Goal: Task Accomplishment & Management: Complete application form

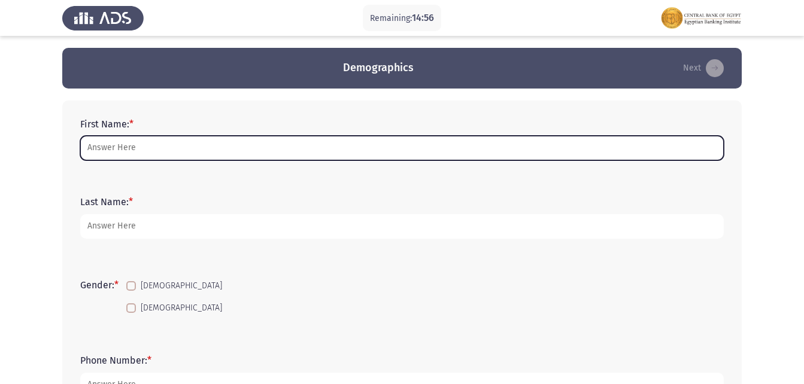
click at [137, 142] on input "First Name: *" at bounding box center [401, 148] width 643 height 25
type input "[PERSON_NAME] [PERSON_NAME]"
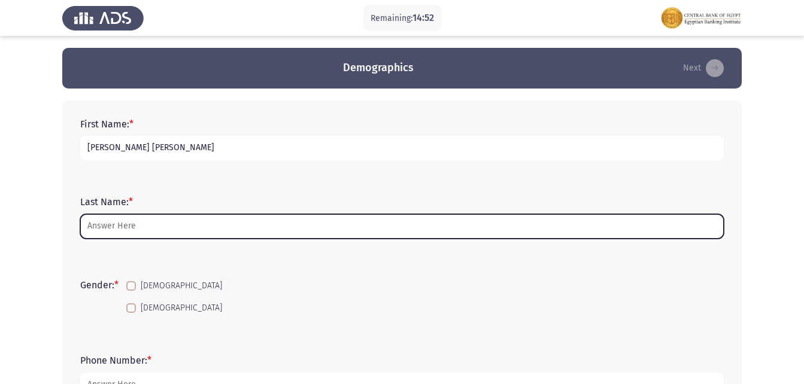
click at [107, 217] on input "Last Name: *" at bounding box center [401, 226] width 643 height 25
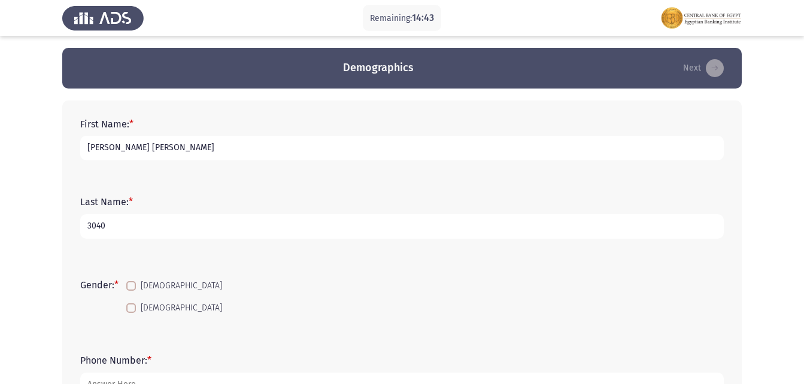
type input "30402222100521"
click at [141, 304] on label "[DEMOGRAPHIC_DATA]" at bounding box center [174, 308] width 96 height 14
click at [131, 313] on input "[DEMOGRAPHIC_DATA]" at bounding box center [130, 313] width 1 height 1
checkbox input "true"
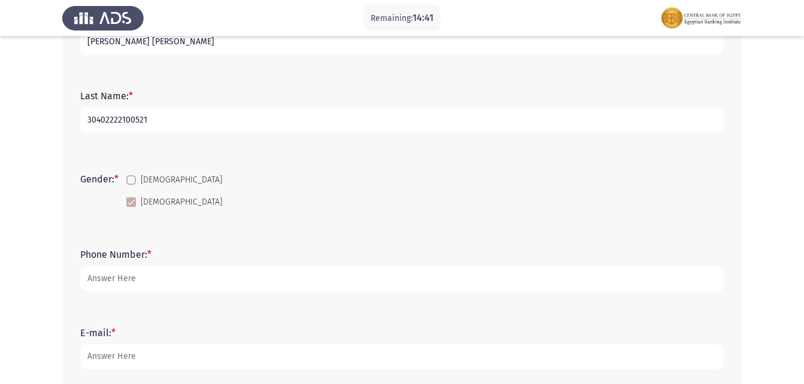
scroll to position [120, 0]
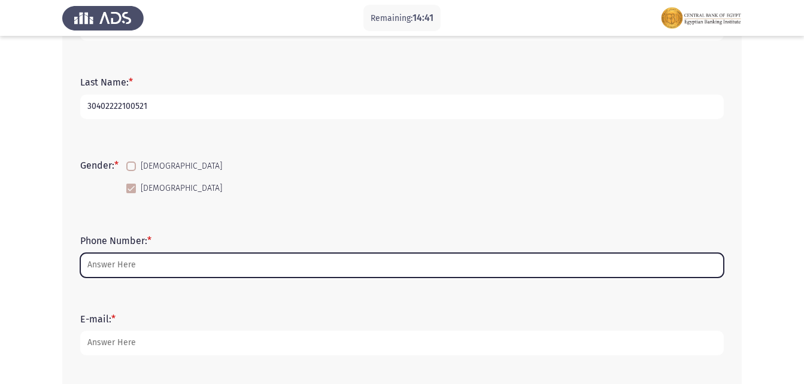
click at [142, 271] on input "Phone Number: *" at bounding box center [401, 265] width 643 height 25
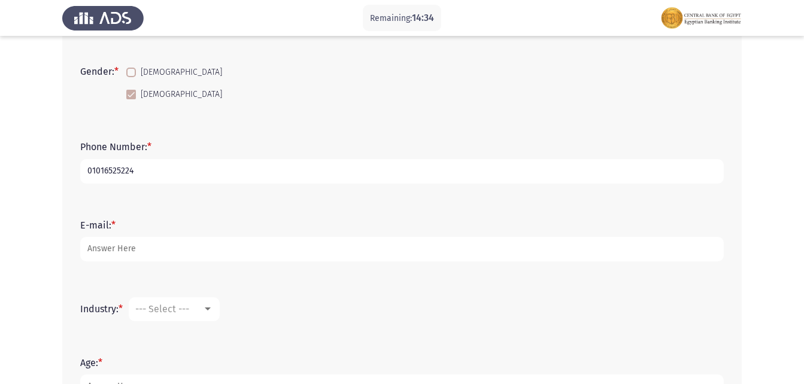
scroll to position [239, 0]
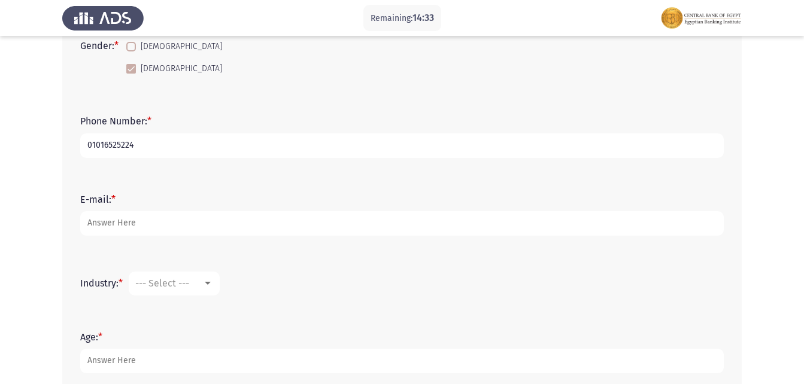
type input "01016525224"
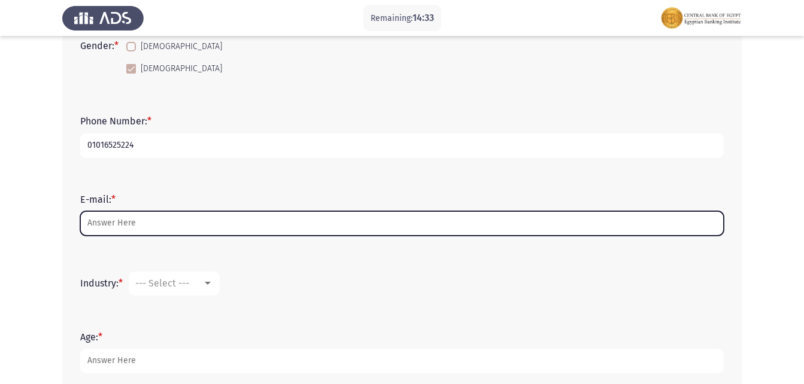
click at [132, 226] on input "E-mail: *" at bounding box center [401, 223] width 643 height 25
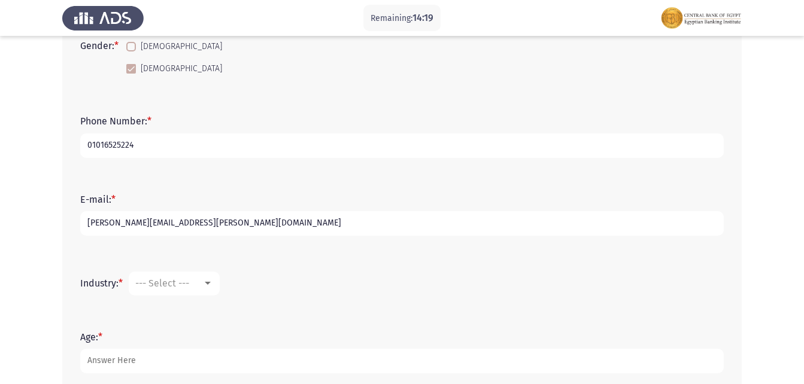
type input "[PERSON_NAME][EMAIL_ADDRESS][PERSON_NAME][DOMAIN_NAME]"
click at [189, 278] on span "--- Select ---" at bounding box center [162, 283] width 54 height 11
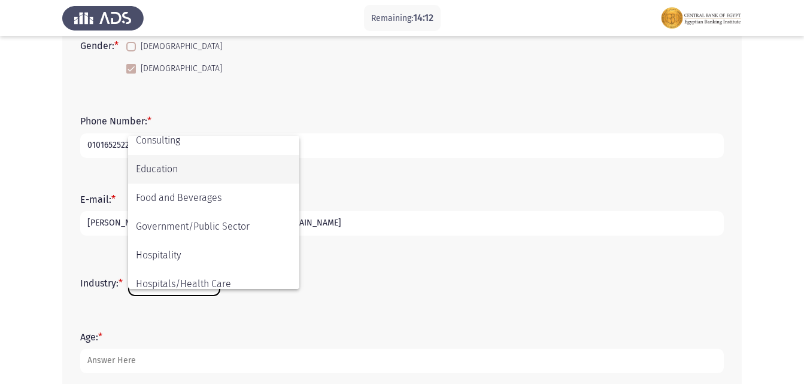
scroll to position [242, 0]
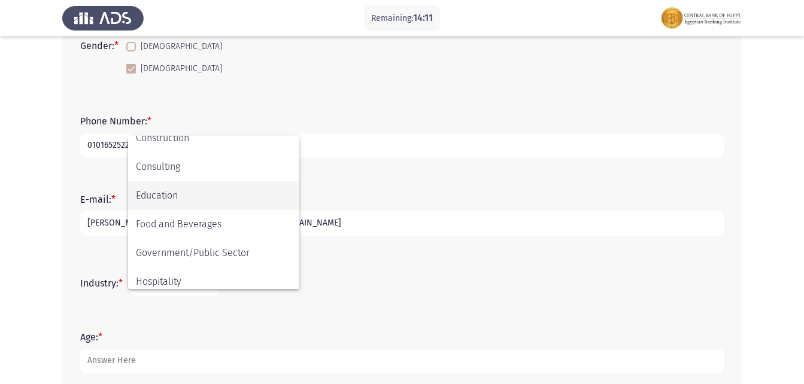
click at [196, 195] on span "Education" at bounding box center [214, 195] width 156 height 29
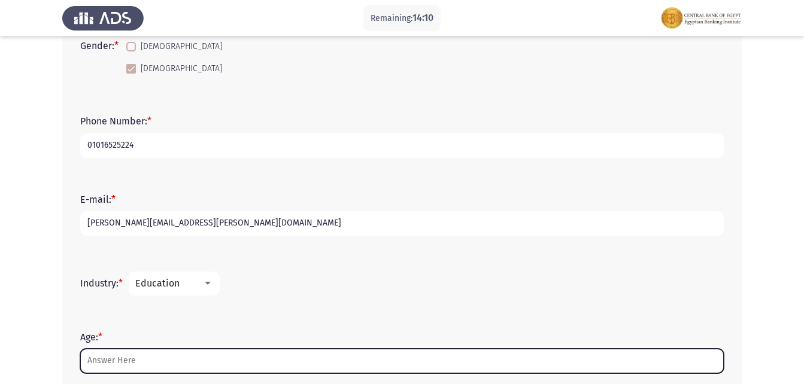
click at [126, 357] on input "Age: *" at bounding box center [401, 361] width 643 height 25
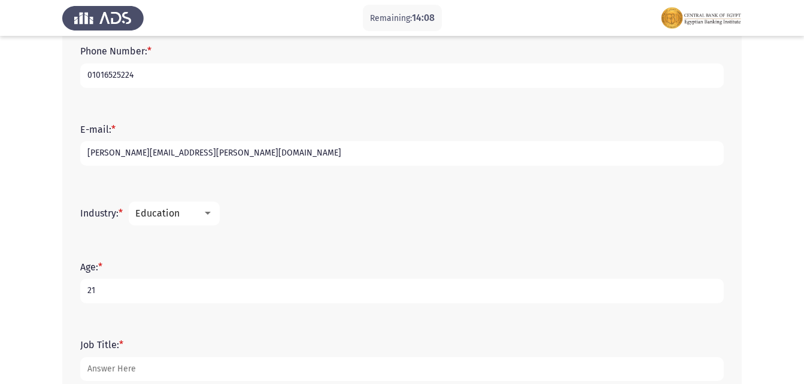
scroll to position [419, 0]
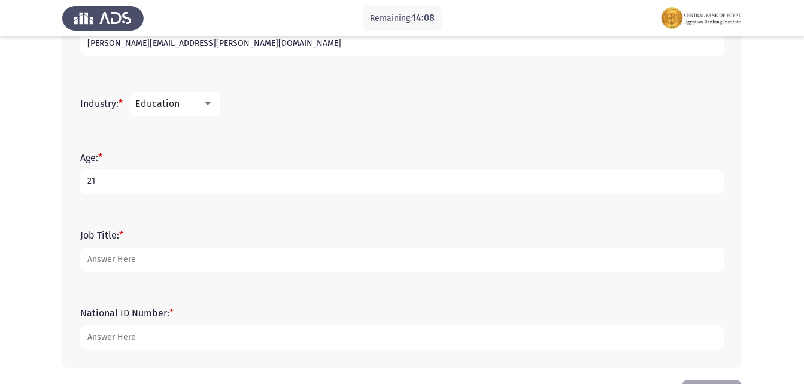
type input "21"
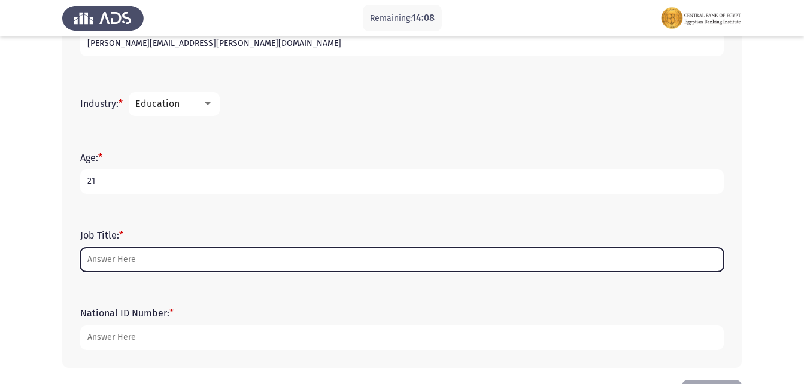
click at [112, 262] on input "Job Title: *" at bounding box center [401, 260] width 643 height 25
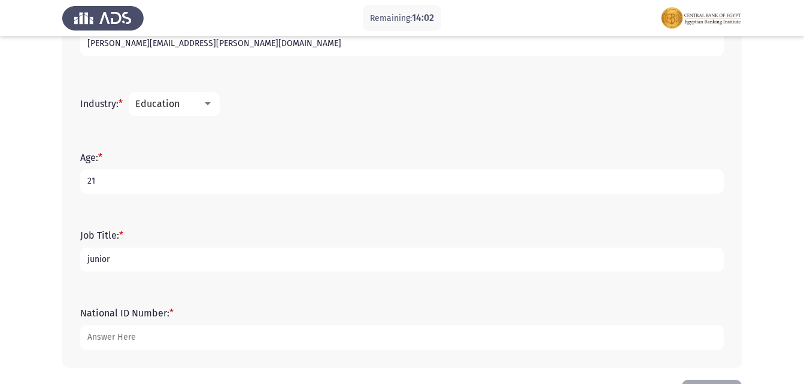
type input "junior"
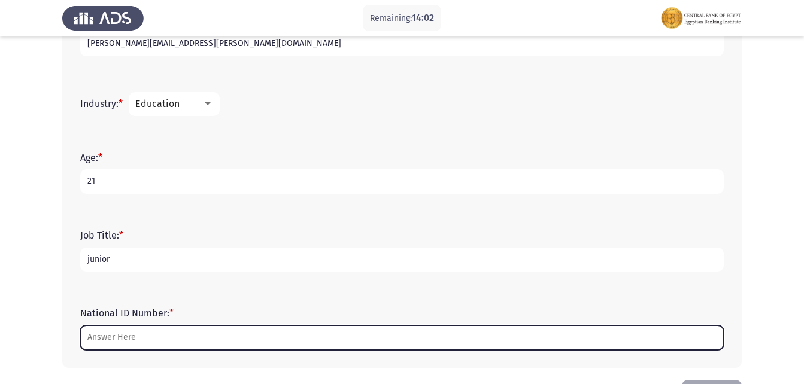
click at [137, 346] on input "National ID Number: *" at bounding box center [401, 337] width 643 height 25
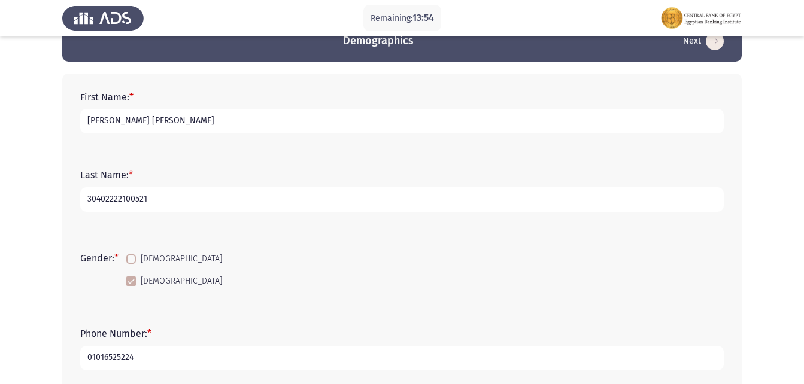
scroll to position [0, 0]
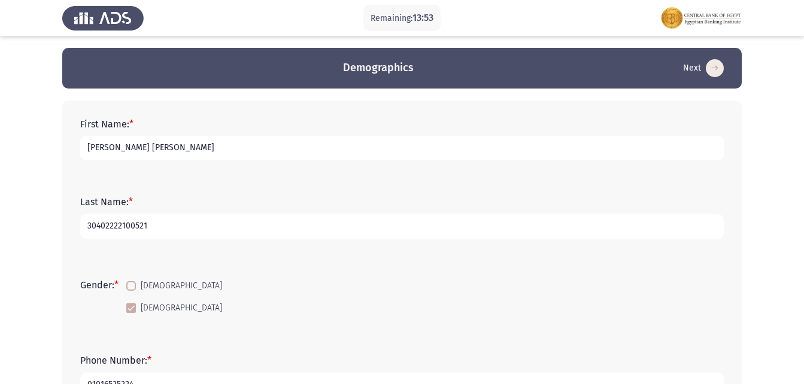
type input "30402222100521"
drag, startPoint x: 179, startPoint y: 232, endPoint x: 59, endPoint y: 226, distance: 120.4
type input "a"
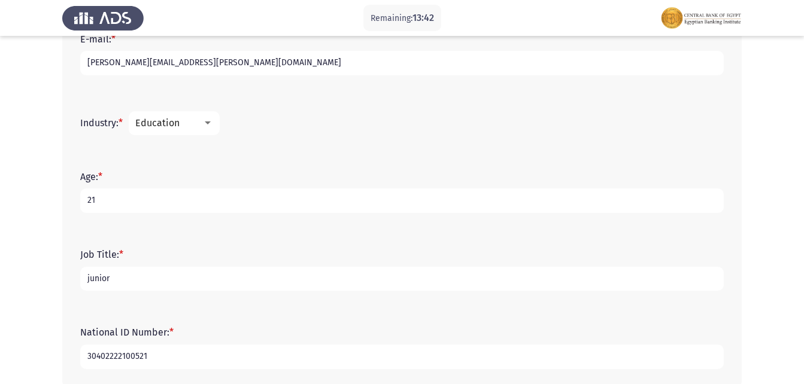
scroll to position [463, 0]
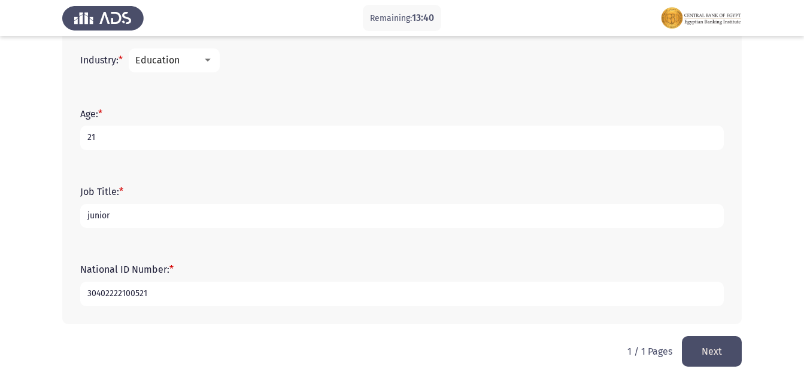
type input "ABK"
click at [705, 342] on button "Next" at bounding box center [711, 351] width 60 height 31
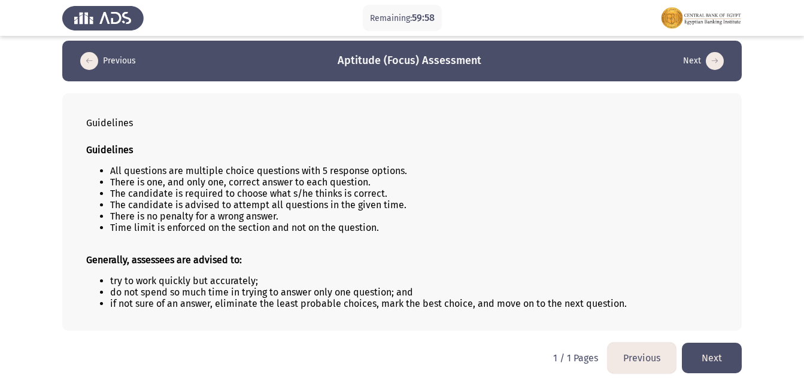
scroll to position [8, 0]
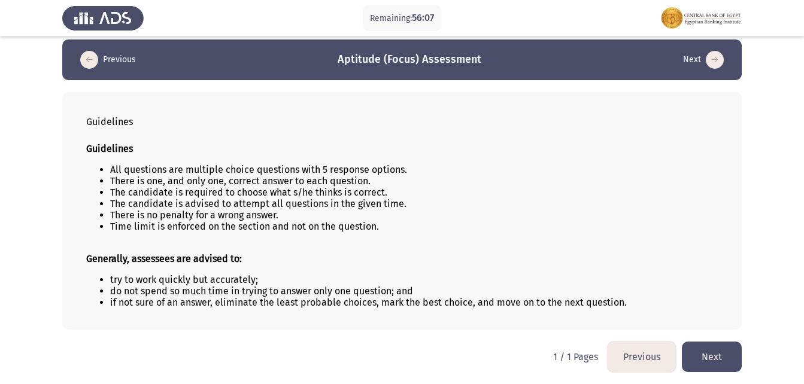
click at [719, 355] on button "Next" at bounding box center [711, 357] width 60 height 31
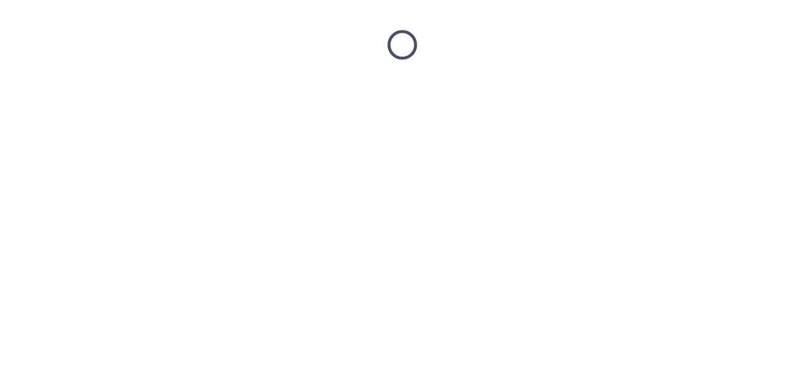
scroll to position [0, 0]
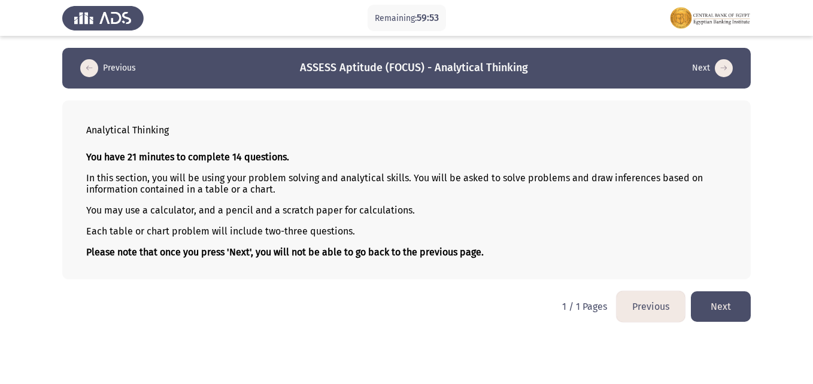
click at [743, 305] on button "Next" at bounding box center [720, 306] width 60 height 31
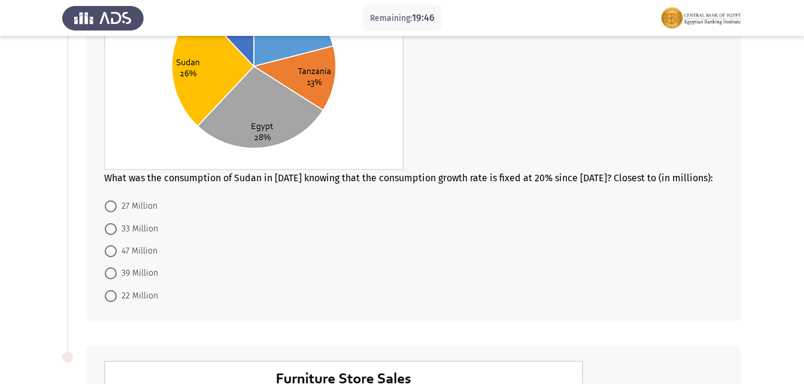
scroll to position [179, 0]
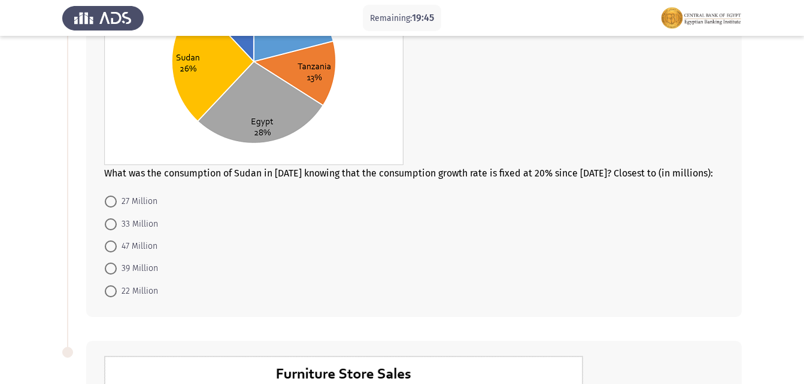
click at [145, 242] on span "47 Million" at bounding box center [137, 246] width 41 height 14
click at [117, 242] on input "47 Million" at bounding box center [111, 247] width 12 height 12
radio input "true"
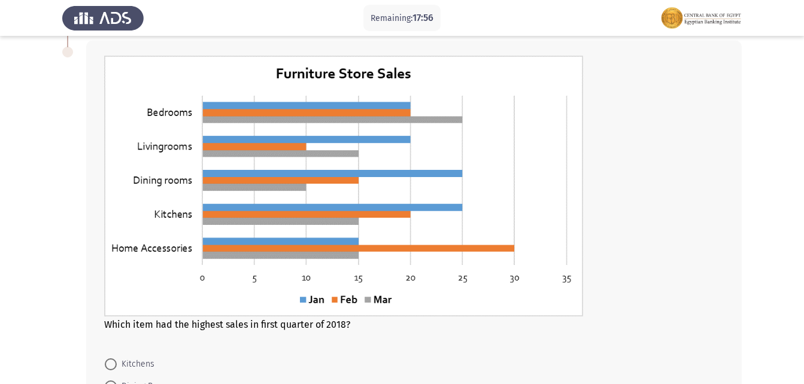
scroll to position [634, 0]
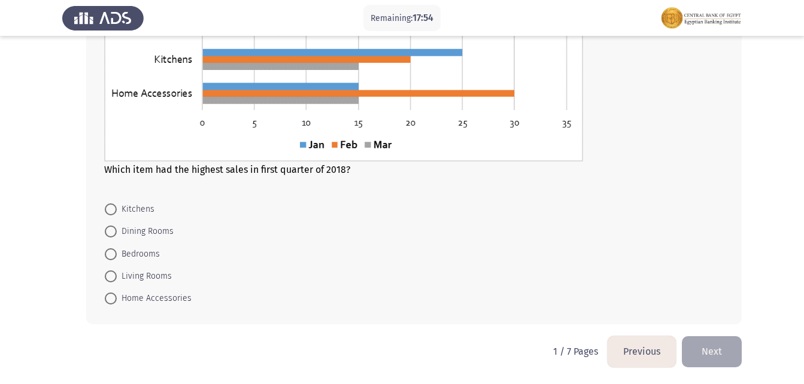
click at [104, 250] on mat-radio-button "Bedrooms" at bounding box center [132, 253] width 71 height 22
click at [105, 251] on span at bounding box center [111, 254] width 12 height 12
click at [105, 251] on input "Bedrooms" at bounding box center [111, 254] width 12 height 12
radio input "true"
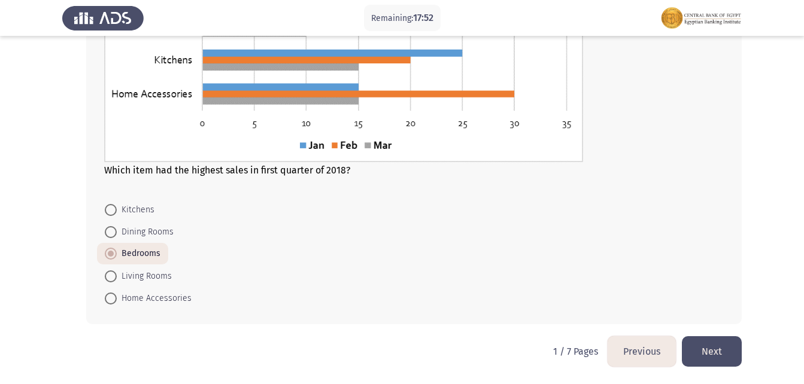
click at [712, 354] on button "Next" at bounding box center [711, 351] width 60 height 31
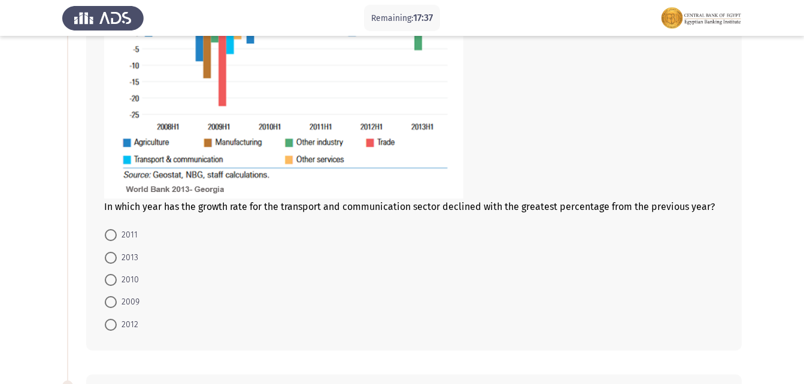
scroll to position [299, 0]
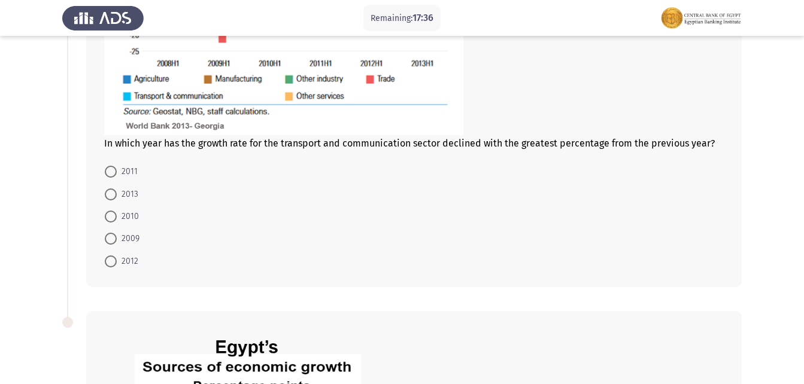
click at [114, 231] on mat-radio-button "2009" at bounding box center [122, 238] width 50 height 22
click at [109, 234] on span at bounding box center [111, 239] width 12 height 12
click at [109, 234] on input "2009" at bounding box center [111, 239] width 12 height 12
radio input "true"
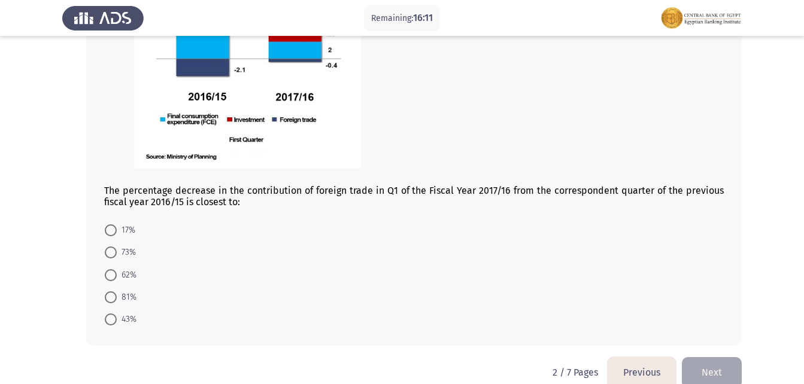
scroll to position [729, 0]
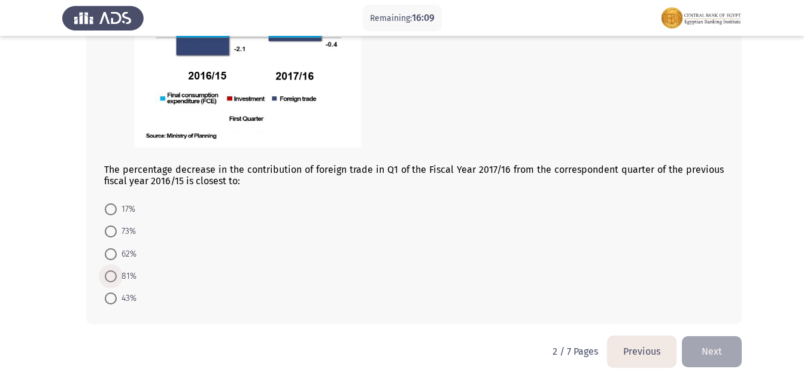
click at [124, 273] on span "81%" at bounding box center [127, 276] width 20 height 14
click at [117, 273] on input "81%" at bounding box center [111, 276] width 12 height 12
radio input "true"
click at [702, 343] on button "Next" at bounding box center [711, 351] width 60 height 31
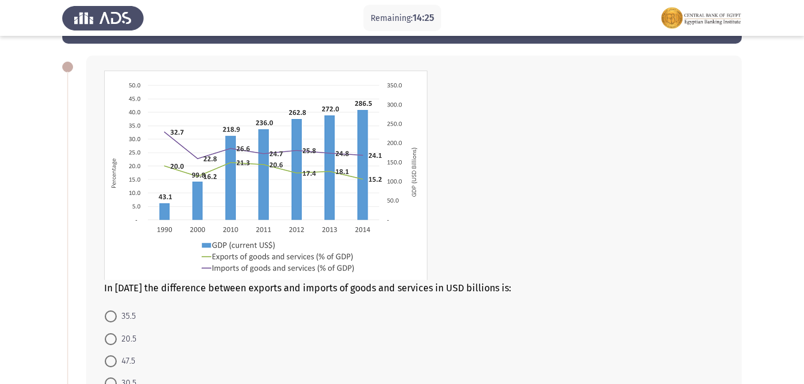
scroll to position [120, 0]
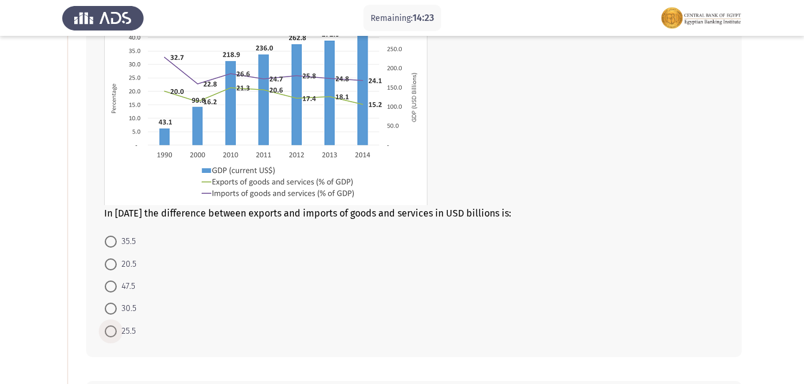
click at [107, 331] on span at bounding box center [111, 331] width 12 height 12
click at [107, 331] on input "25.5" at bounding box center [111, 331] width 12 height 12
radio input "true"
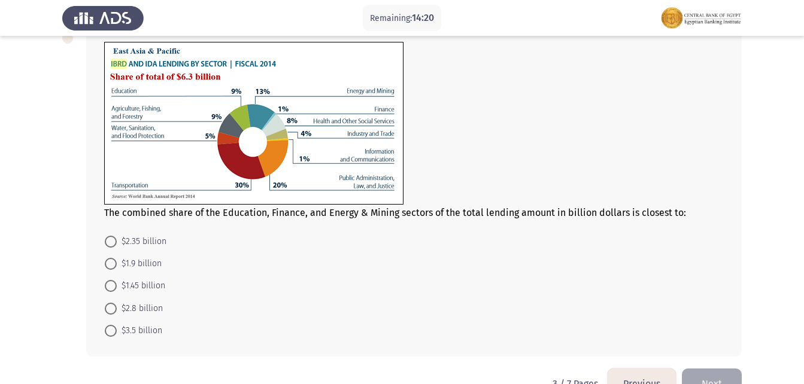
scroll to position [479, 0]
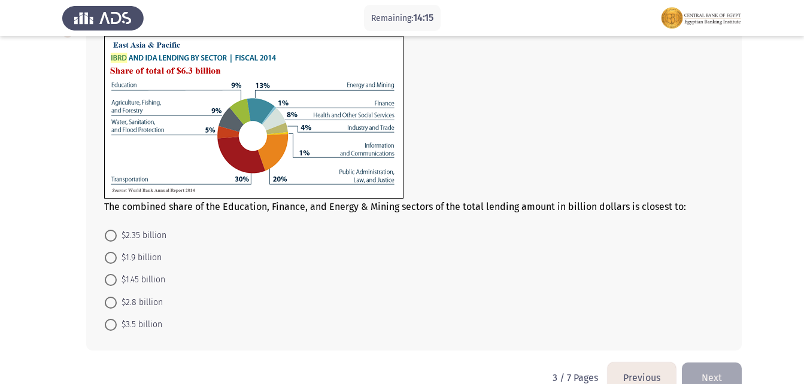
click at [111, 304] on span at bounding box center [111, 303] width 12 height 12
click at [111, 304] on input "$2.8 billion" at bounding box center [111, 303] width 12 height 12
radio input "true"
click at [151, 278] on span "$1.45 billion" at bounding box center [141, 280] width 48 height 14
click at [117, 278] on input "$1.45 billion" at bounding box center [111, 280] width 12 height 12
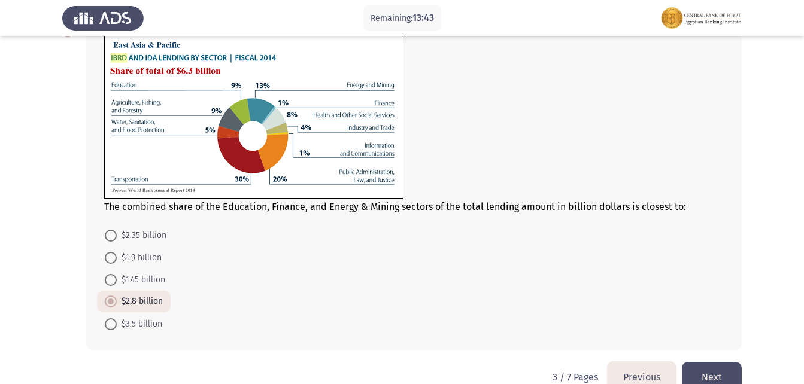
radio input "true"
click at [705, 365] on button "Next" at bounding box center [711, 377] width 60 height 31
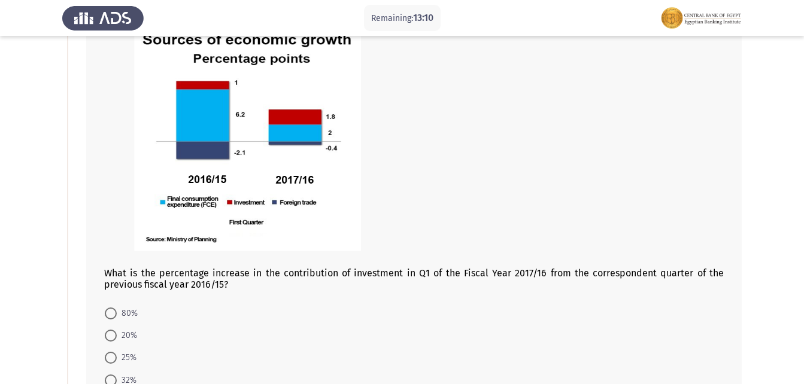
scroll to position [299, 0]
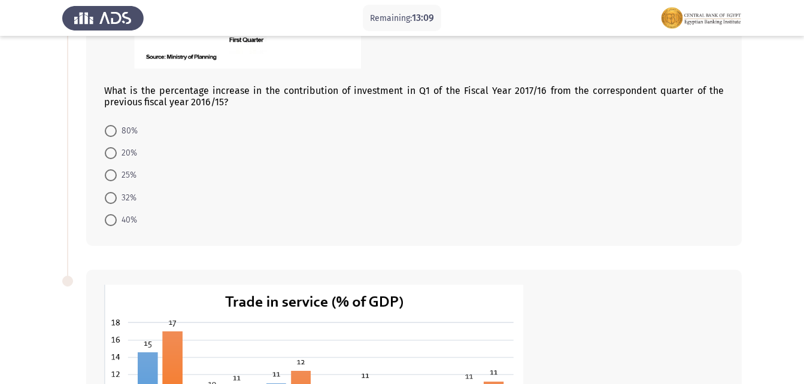
click at [134, 175] on span "25%" at bounding box center [127, 175] width 20 height 14
click at [117, 175] on input "25%" at bounding box center [111, 175] width 12 height 12
radio input "true"
click at [112, 125] on span at bounding box center [111, 131] width 12 height 12
click at [112, 125] on input "80%" at bounding box center [111, 131] width 12 height 12
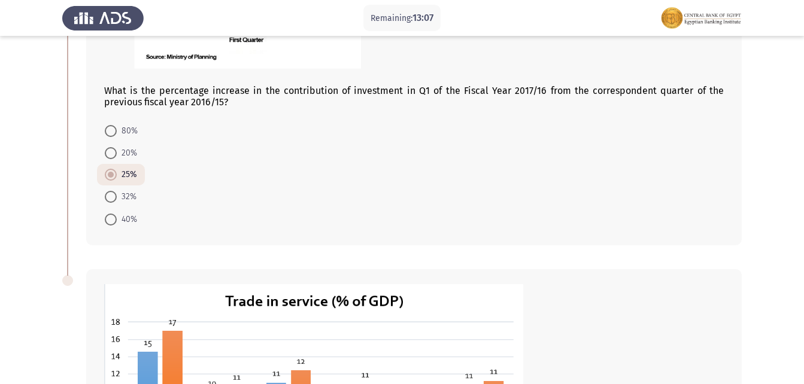
radio input "true"
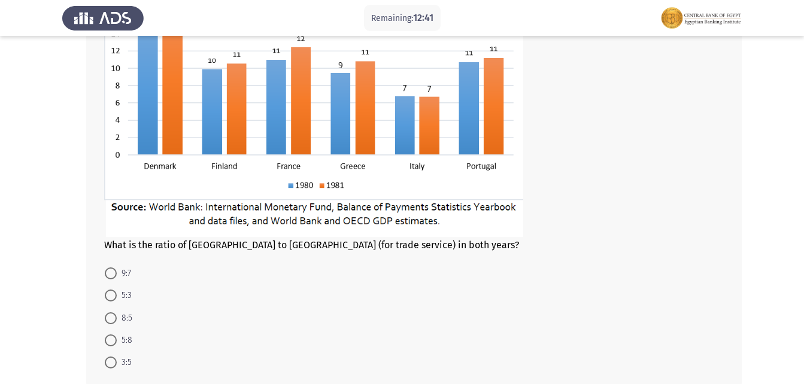
scroll to position [658, 0]
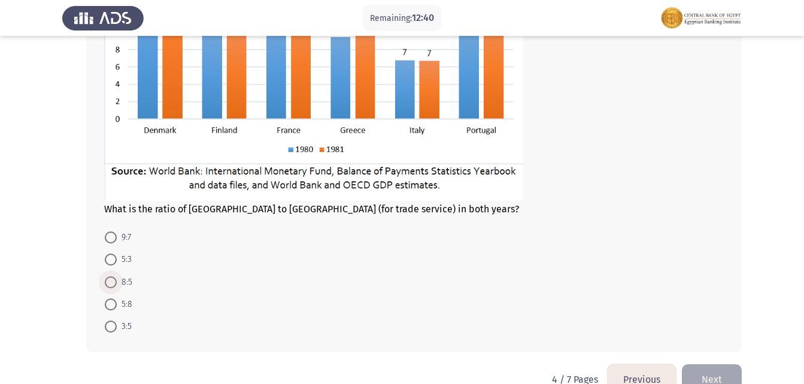
click at [112, 282] on span at bounding box center [111, 282] width 12 height 12
click at [112, 282] on input "8:5" at bounding box center [111, 282] width 12 height 12
radio input "true"
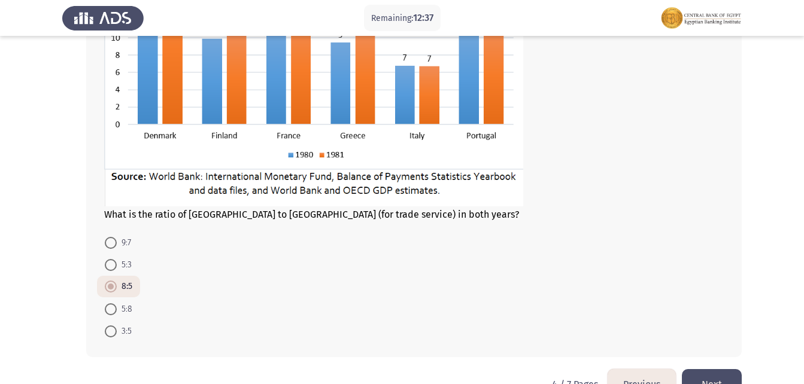
scroll to position [686, 0]
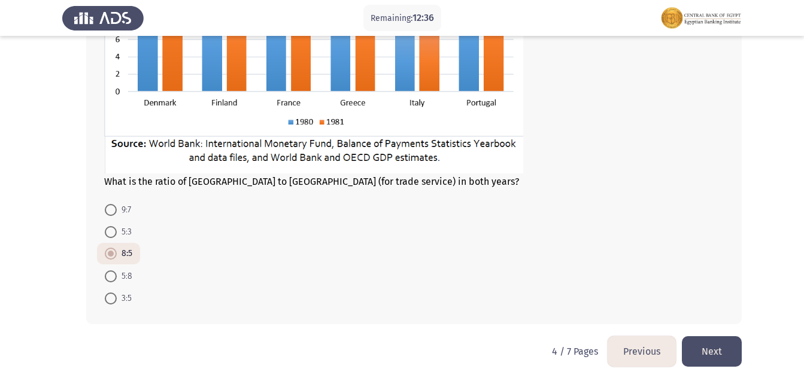
click at [720, 351] on button "Next" at bounding box center [711, 351] width 60 height 31
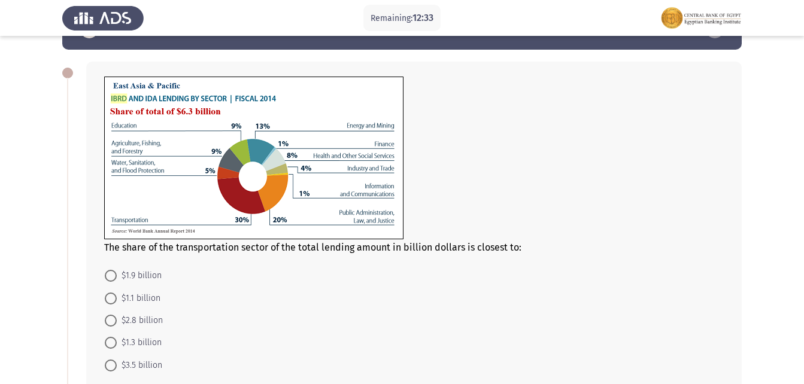
scroll to position [60, 0]
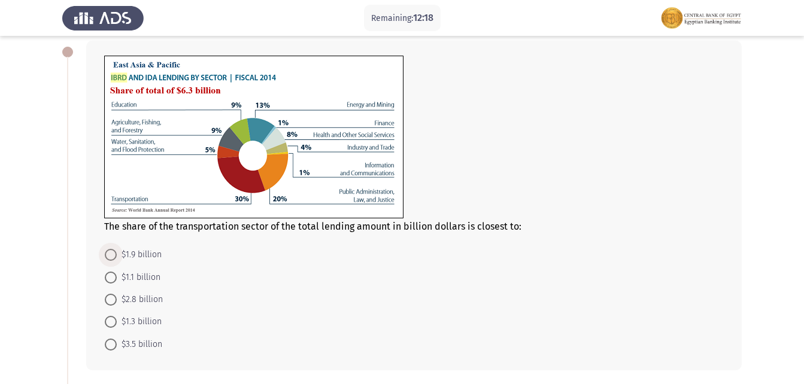
click at [141, 255] on span "$1.9 billion" at bounding box center [139, 255] width 45 height 14
click at [117, 255] on input "$1.9 billion" at bounding box center [111, 255] width 12 height 12
radio input "true"
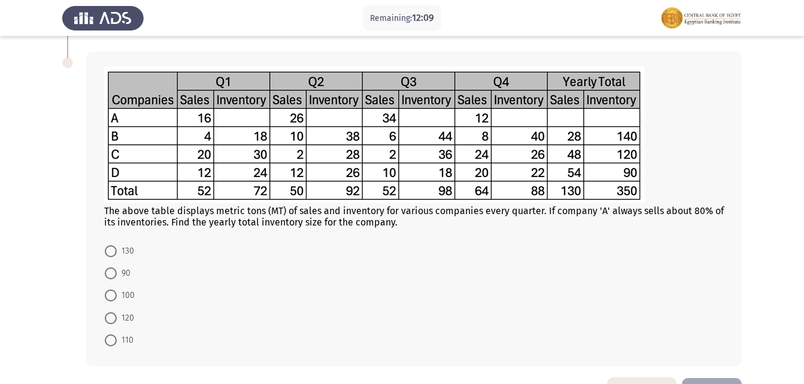
scroll to position [419, 0]
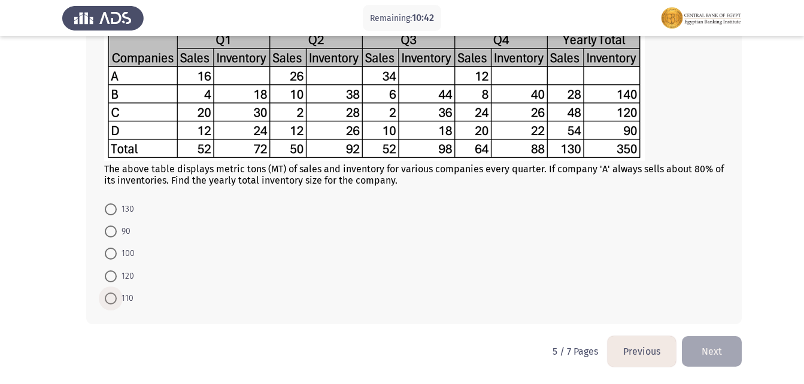
click at [124, 297] on span "110" at bounding box center [125, 298] width 17 height 14
click at [117, 297] on input "110" at bounding box center [111, 299] width 12 height 12
radio input "true"
click at [718, 357] on button "Next" at bounding box center [711, 351] width 60 height 31
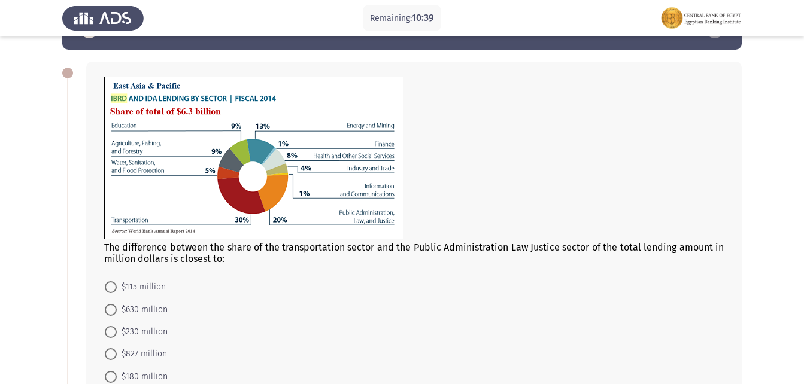
scroll to position [60, 0]
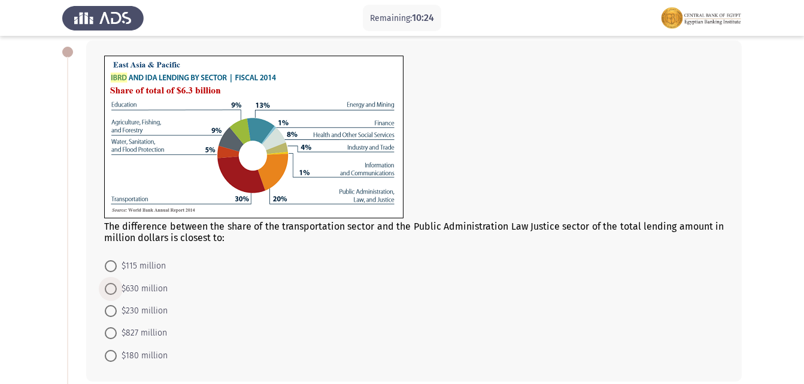
click at [149, 287] on span "$630 million" at bounding box center [142, 289] width 51 height 14
click at [117, 287] on input "$630 million" at bounding box center [111, 289] width 12 height 12
radio input "true"
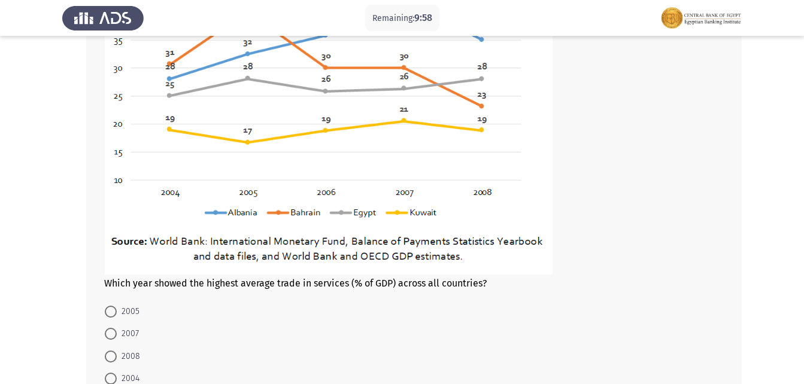
scroll to position [588, 0]
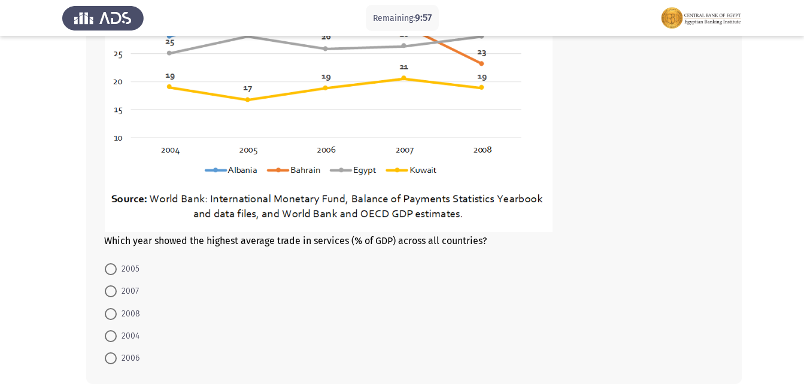
click at [126, 292] on span "2007" at bounding box center [128, 291] width 22 height 14
click at [117, 292] on input "2007" at bounding box center [111, 291] width 12 height 12
radio input "true"
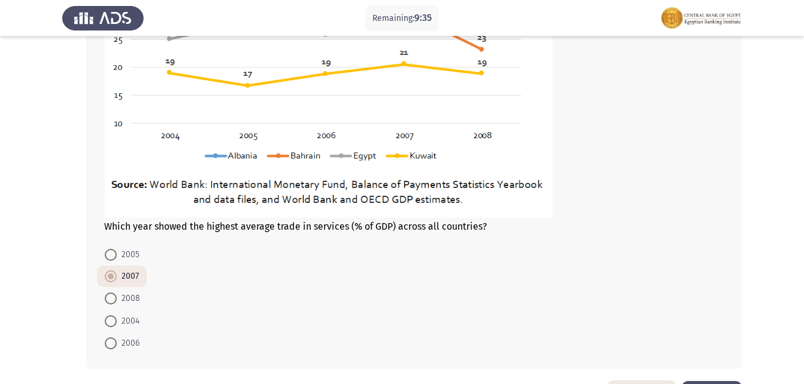
scroll to position [647, 0]
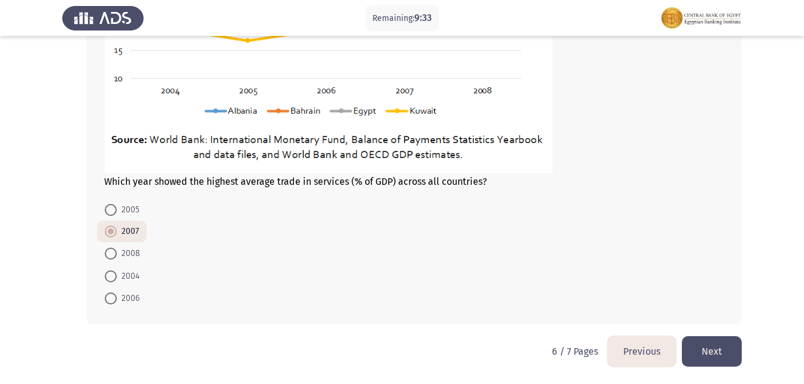
click at [713, 350] on button "Next" at bounding box center [711, 351] width 60 height 31
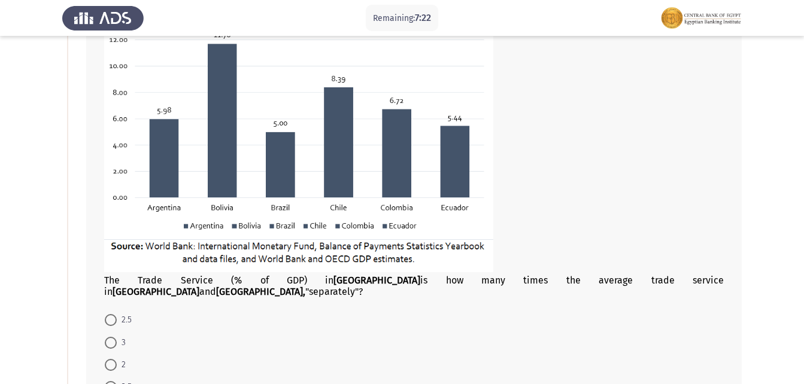
scroll to position [299, 0]
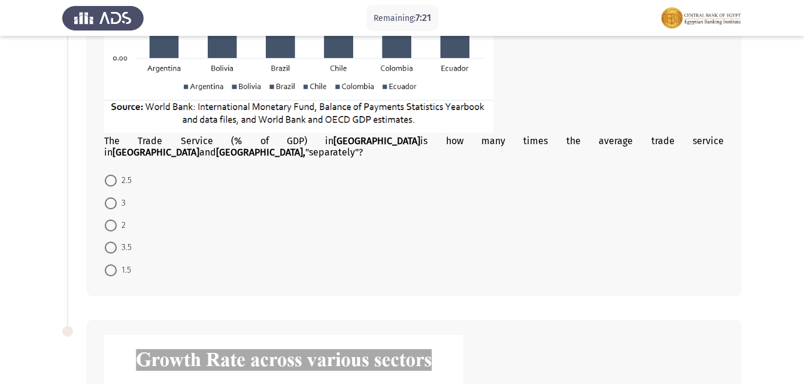
click at [110, 220] on span at bounding box center [111, 226] width 12 height 12
click at [110, 220] on input "2" at bounding box center [111, 226] width 12 height 12
radio input "true"
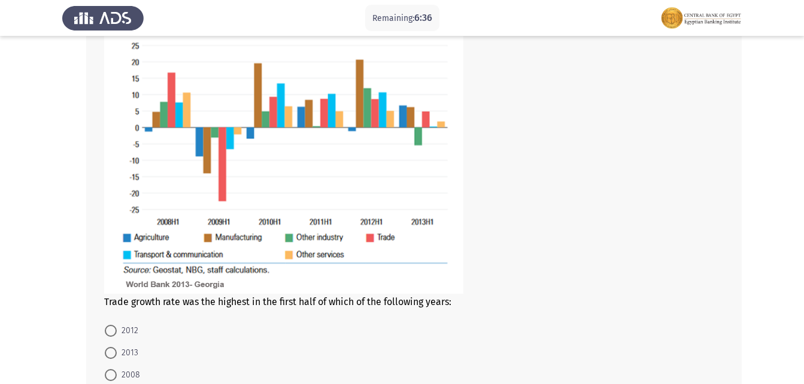
scroll to position [718, 0]
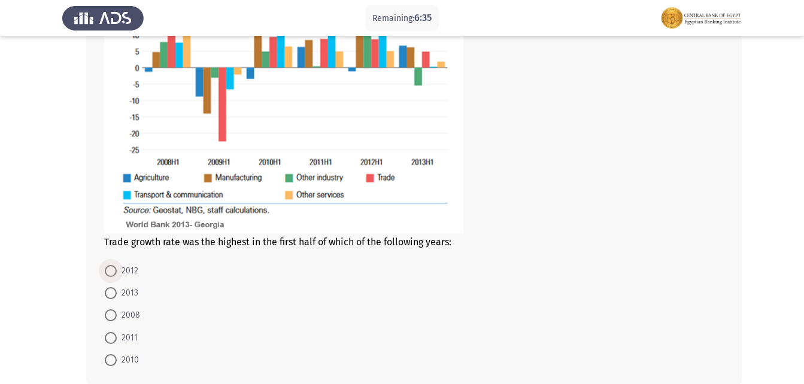
click at [130, 264] on span "2012" at bounding box center [128, 271] width 22 height 14
click at [117, 265] on input "2012" at bounding box center [111, 271] width 12 height 12
radio input "true"
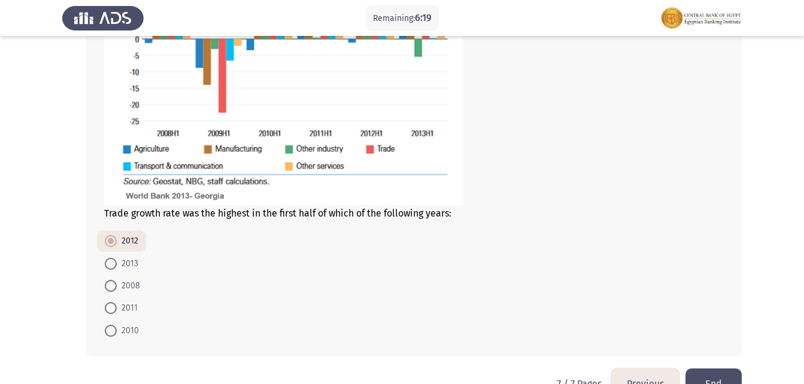
scroll to position [768, 0]
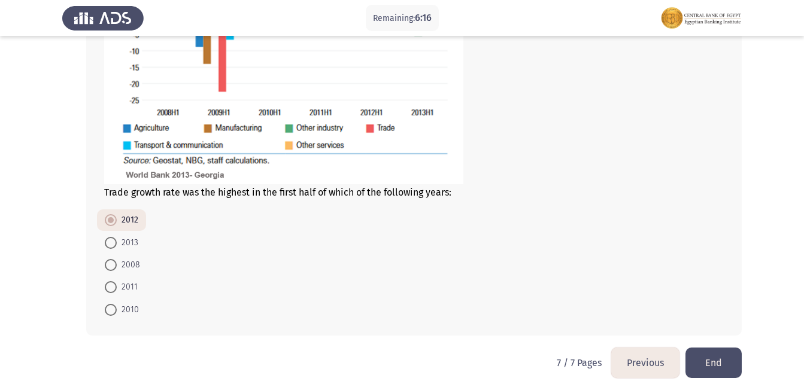
click at [638, 349] on button "Previous" at bounding box center [645, 363] width 68 height 31
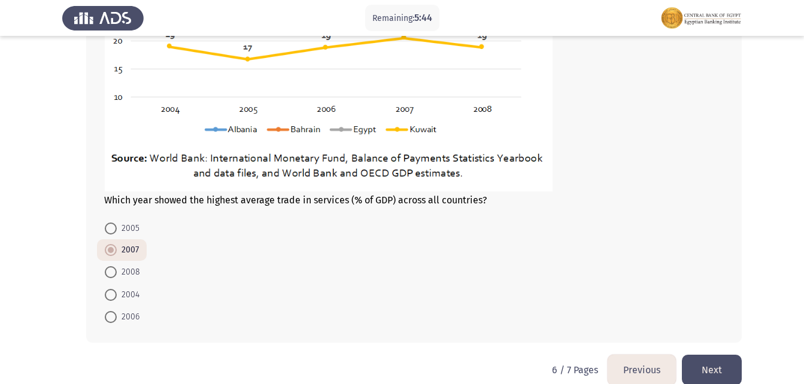
scroll to position [647, 0]
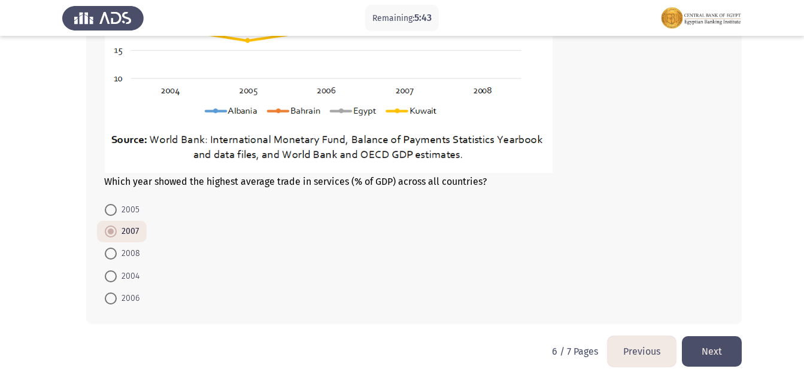
click at [633, 352] on button "Previous" at bounding box center [641, 351] width 68 height 31
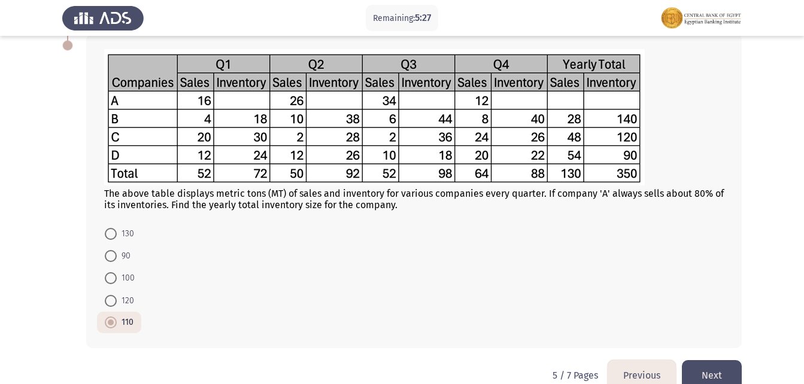
scroll to position [443, 0]
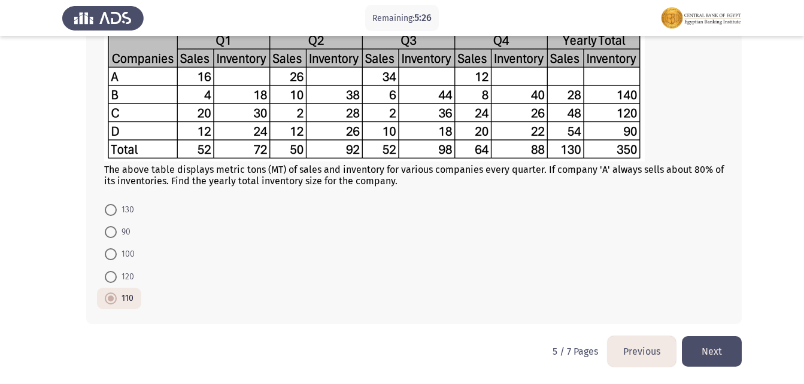
click at [636, 352] on button "Previous" at bounding box center [641, 351] width 68 height 31
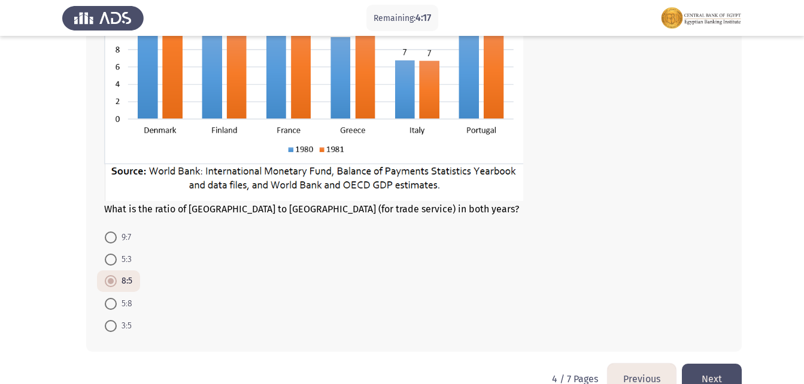
scroll to position [686, 0]
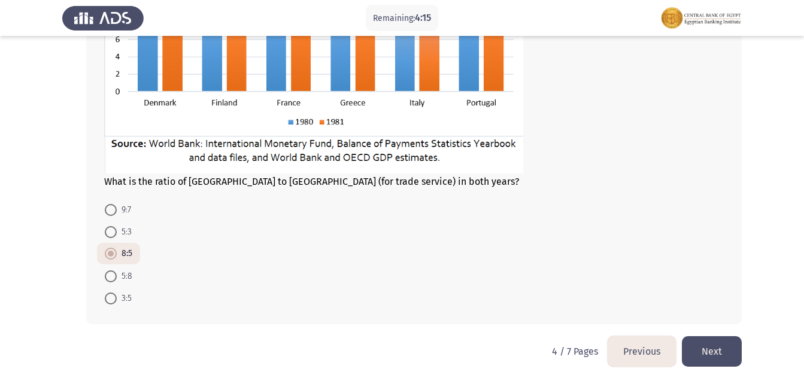
click at [656, 351] on button "Previous" at bounding box center [641, 351] width 68 height 31
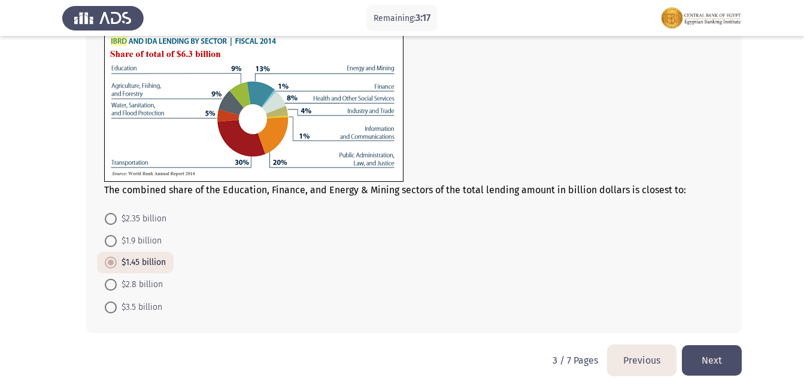
scroll to position [504, 0]
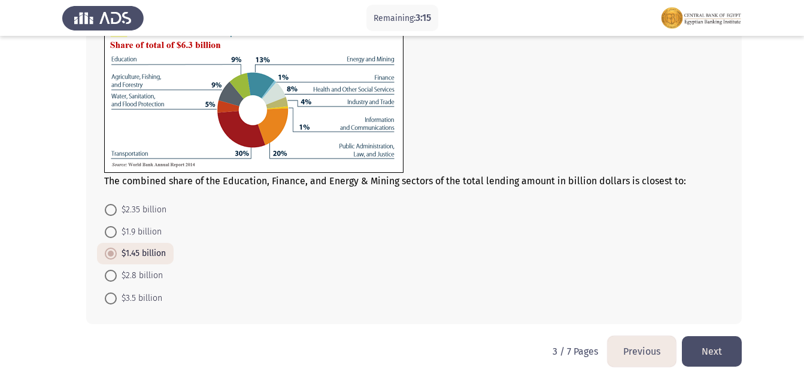
click at [644, 351] on button "Previous" at bounding box center [641, 351] width 68 height 31
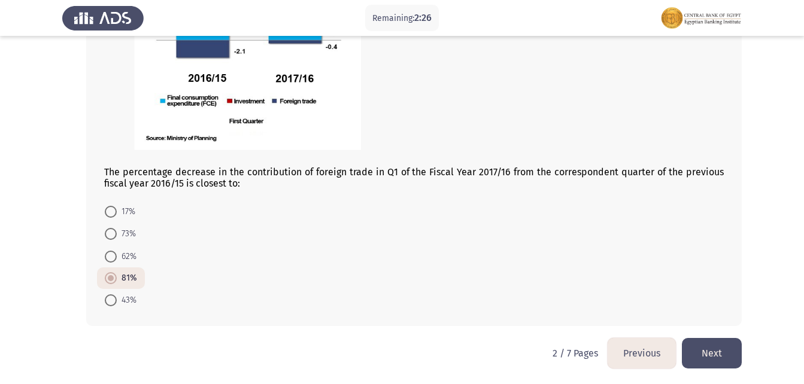
scroll to position [729, 0]
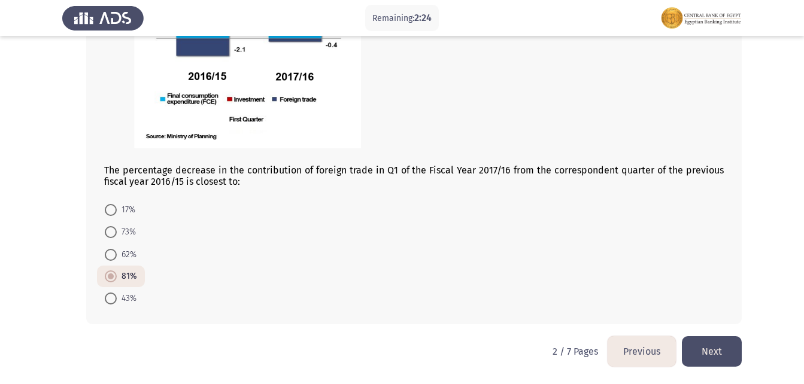
click at [641, 346] on button "Previous" at bounding box center [641, 351] width 68 height 31
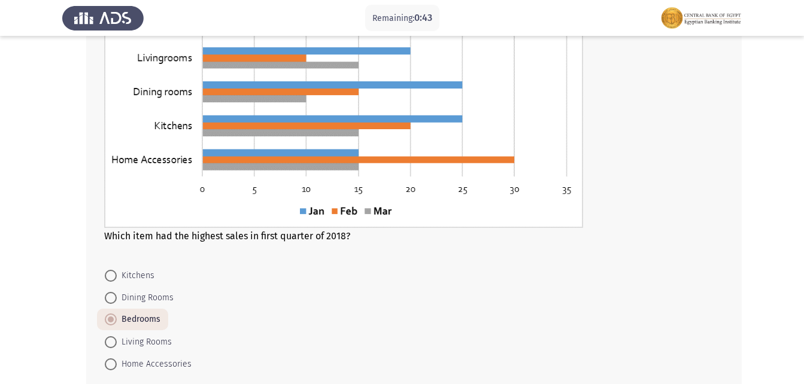
scroll to position [633, 0]
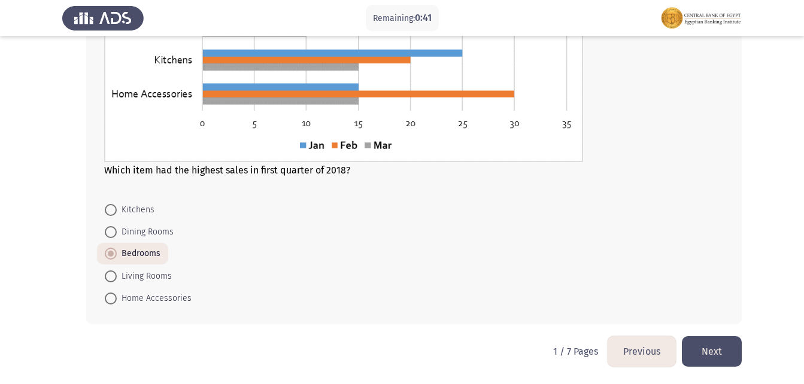
click at [712, 348] on button "Next" at bounding box center [711, 351] width 60 height 31
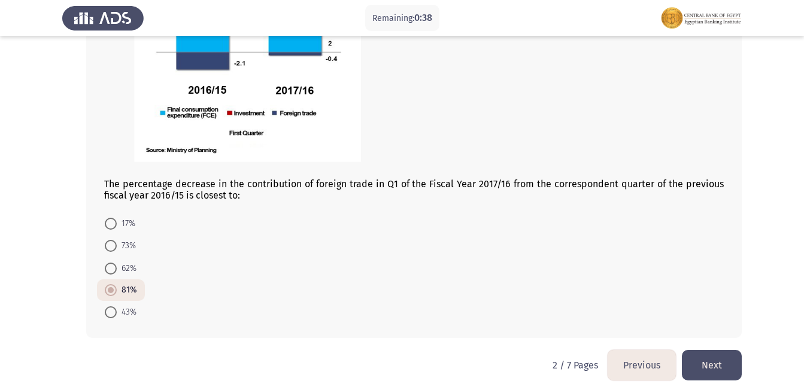
scroll to position [729, 0]
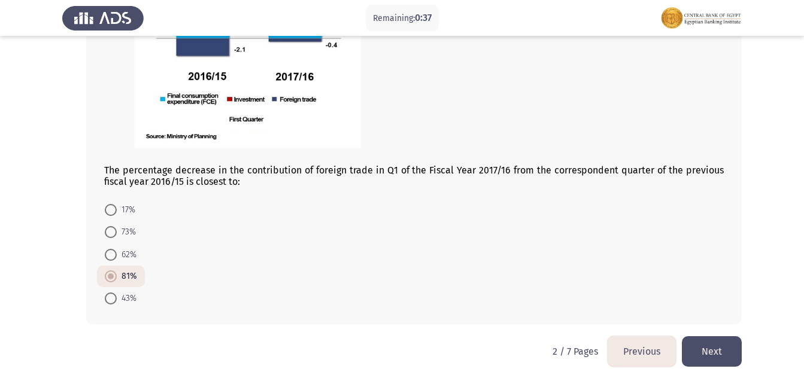
click at [721, 339] on button "Next" at bounding box center [711, 351] width 60 height 31
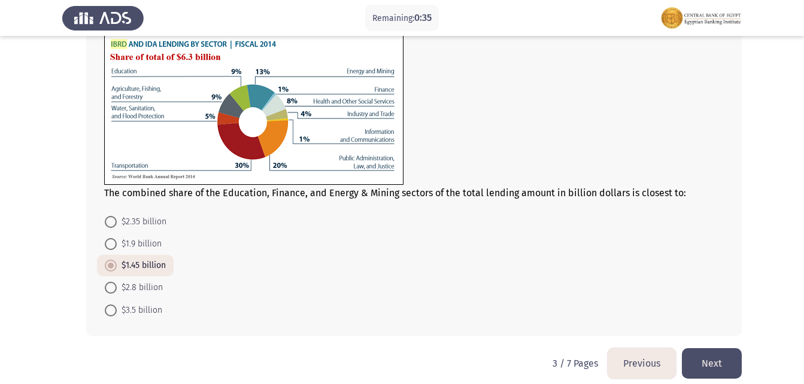
scroll to position [504, 0]
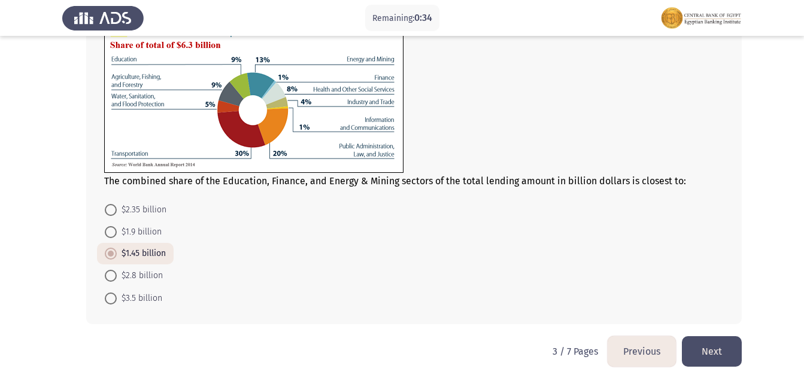
click at [725, 354] on button "Next" at bounding box center [711, 351] width 60 height 31
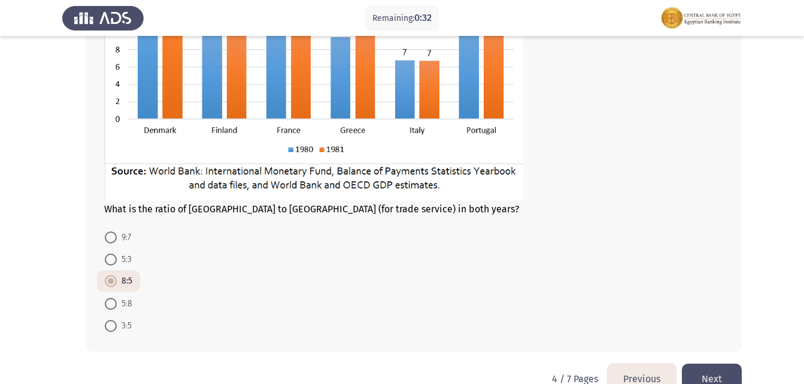
scroll to position [686, 0]
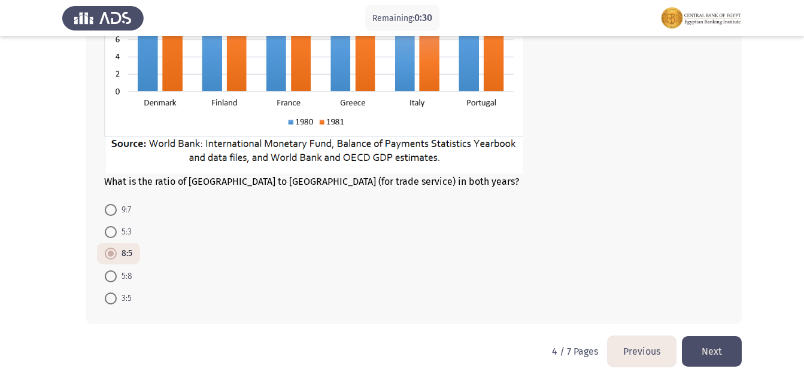
click at [696, 343] on button "Next" at bounding box center [711, 351] width 60 height 31
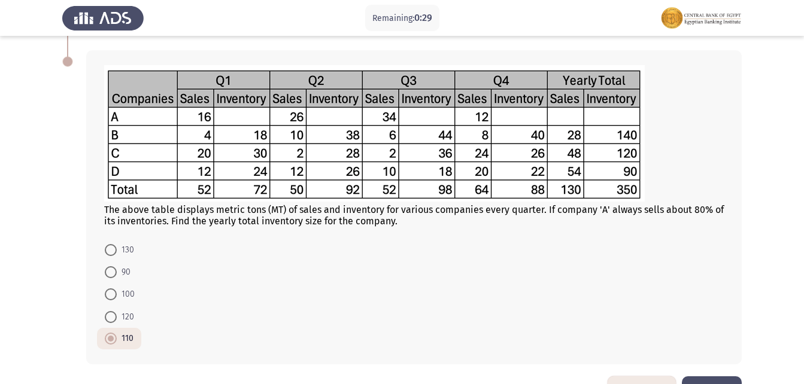
scroll to position [443, 0]
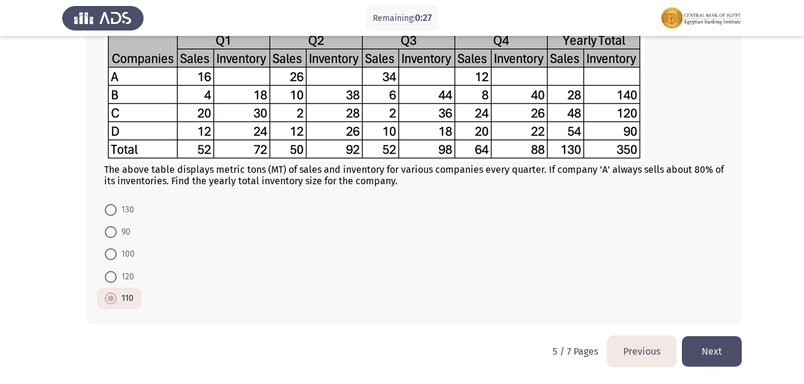
click at [719, 353] on button "Next" at bounding box center [711, 351] width 60 height 31
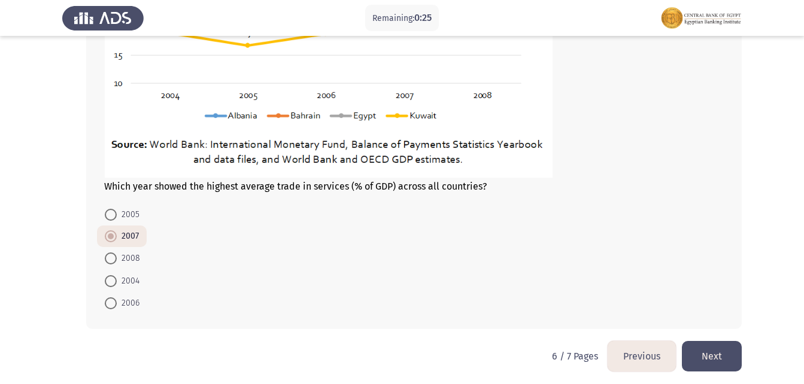
scroll to position [647, 0]
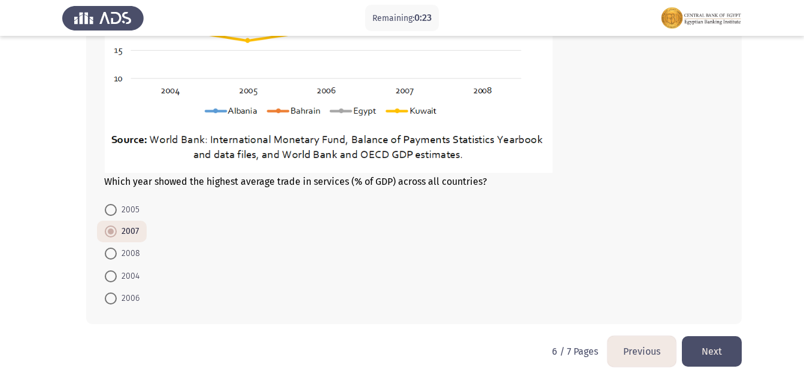
click at [705, 342] on button "Next" at bounding box center [711, 351] width 60 height 31
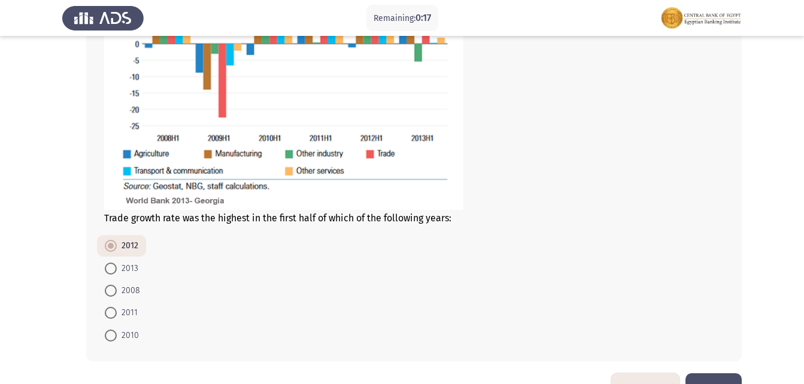
scroll to position [768, 0]
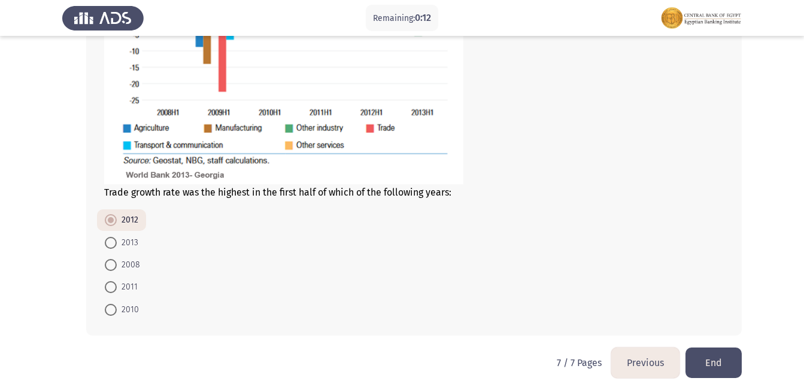
click at [726, 353] on button "End" at bounding box center [713, 363] width 56 height 31
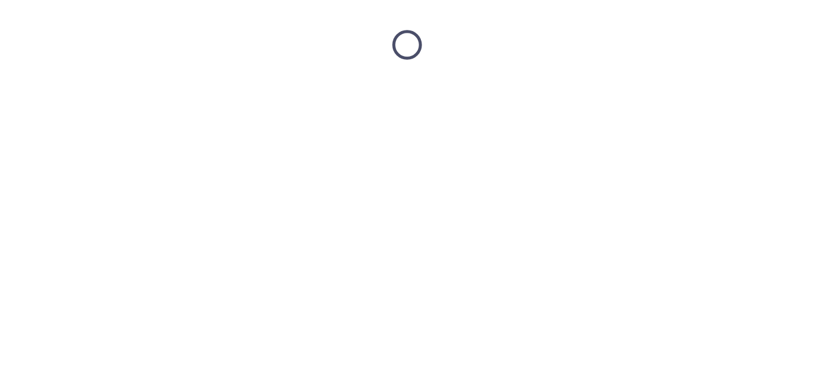
scroll to position [0, 0]
